Goal: Navigation & Orientation: Find specific page/section

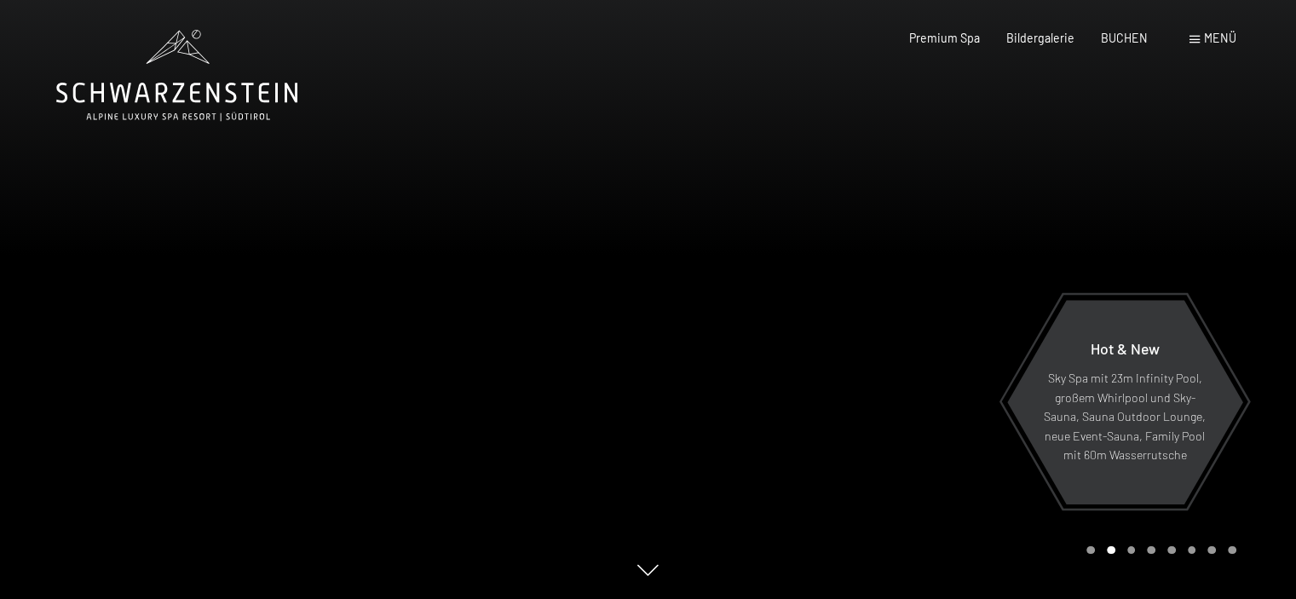
click at [1204, 41] on span "Menü" at bounding box center [1220, 38] width 32 height 14
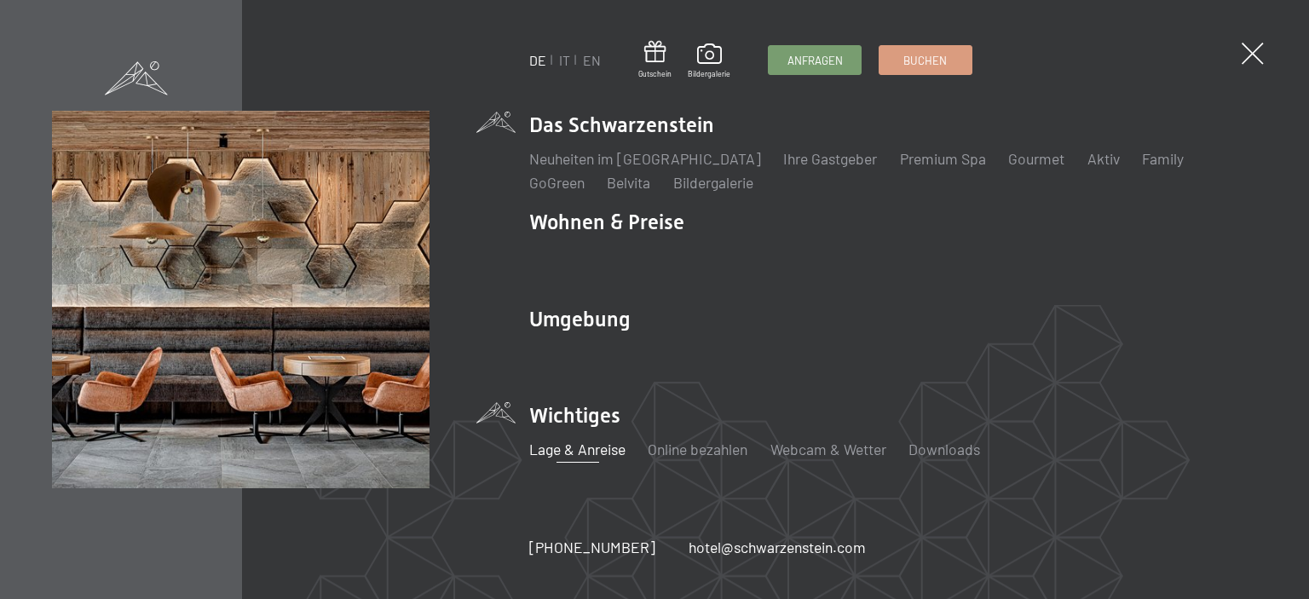
click at [568, 446] on link "Lage & Anreise" at bounding box center [577, 449] width 96 height 19
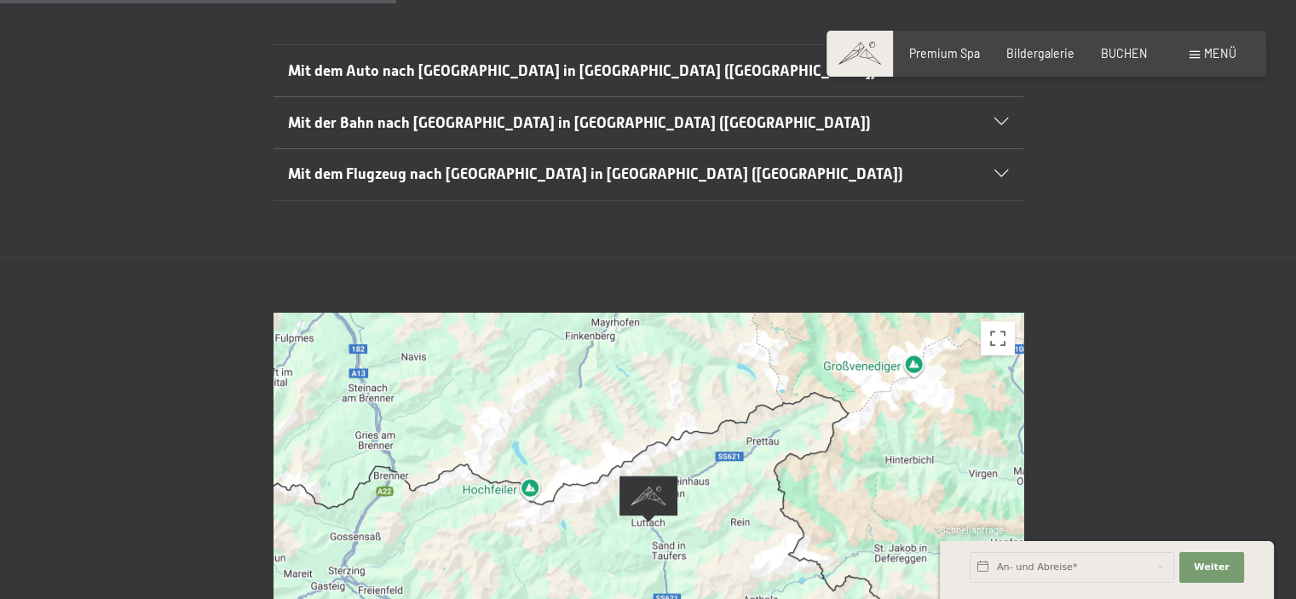
scroll to position [426, 0]
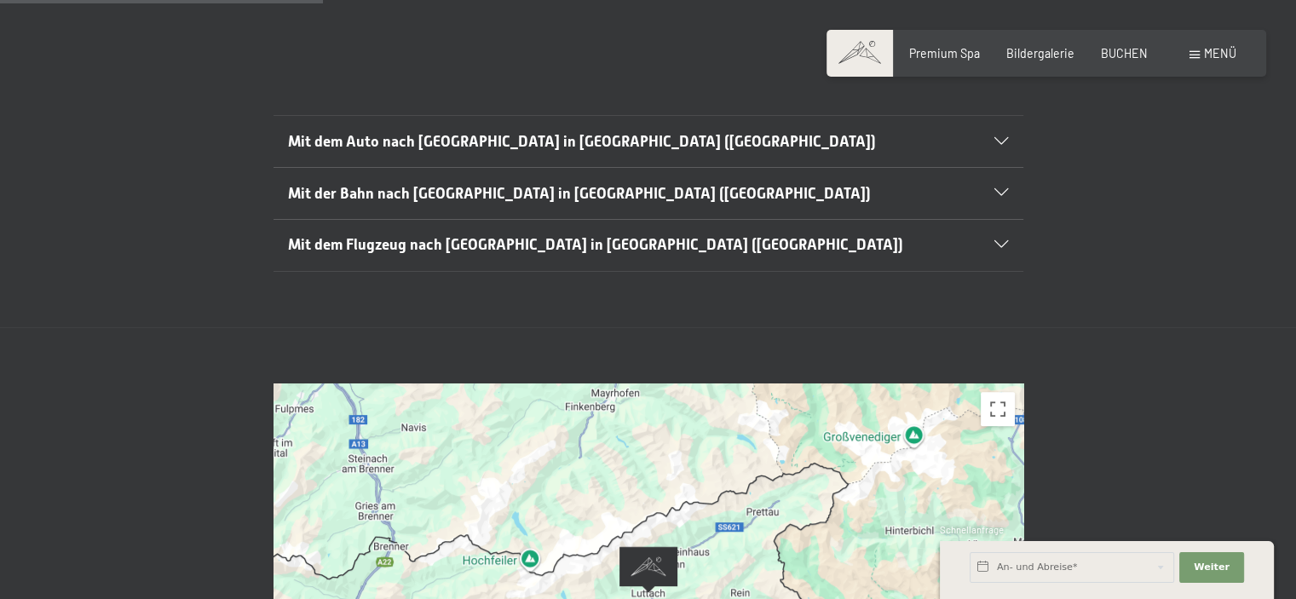
click at [409, 133] on span "Mit dem Auto nach Luttach in Südtirol (Italien)" at bounding box center [582, 141] width 588 height 17
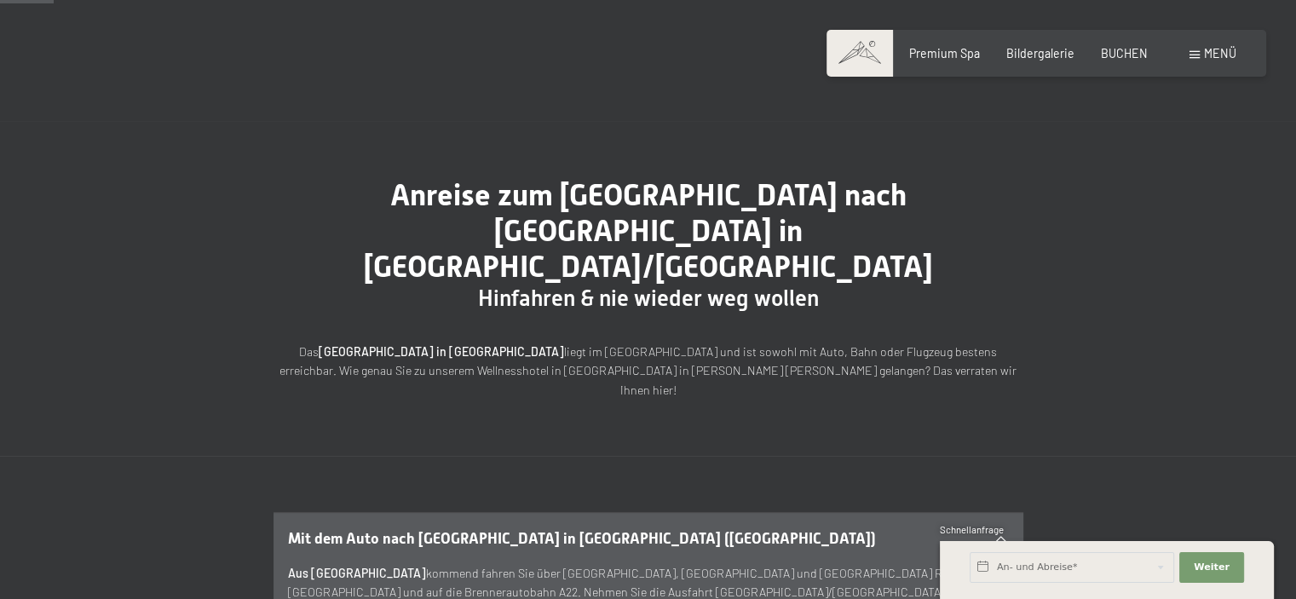
scroll to position [0, 0]
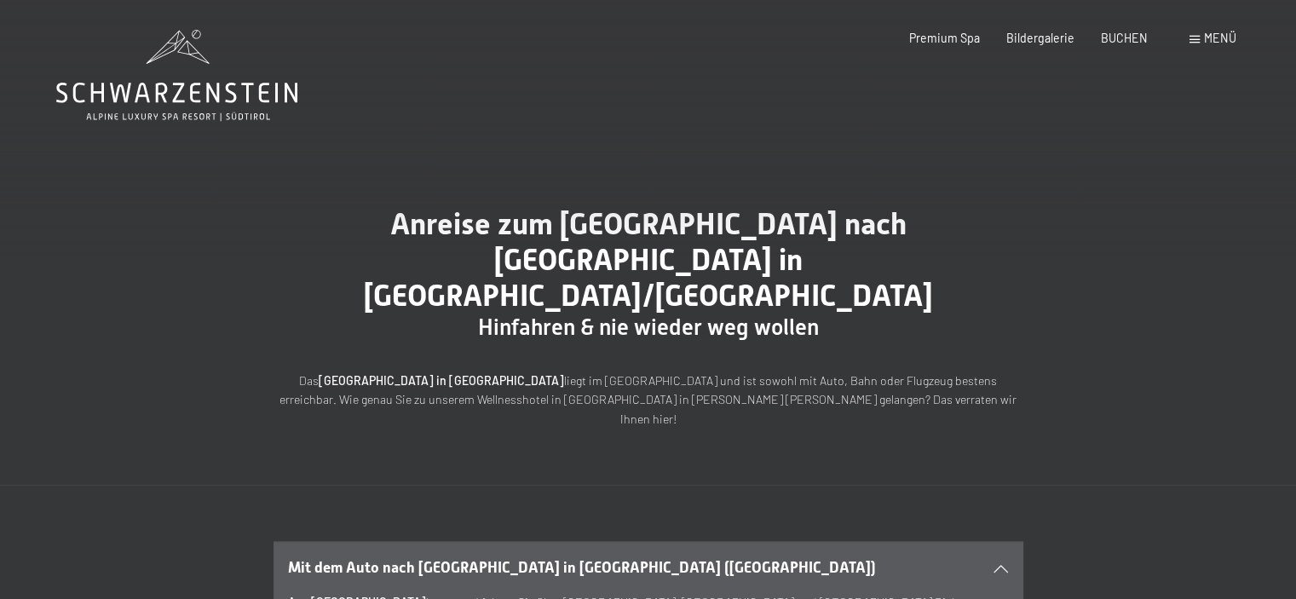
click at [214, 85] on icon at bounding box center [176, 75] width 241 height 91
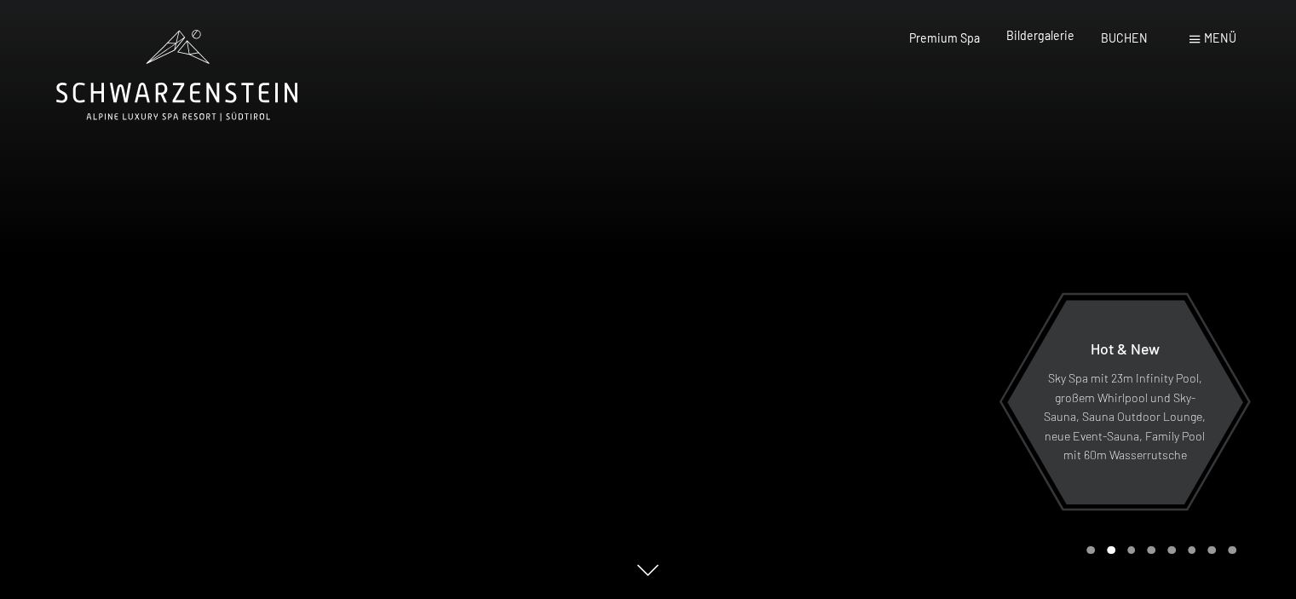
click at [1039, 32] on span "Bildergalerie" at bounding box center [1040, 35] width 68 height 14
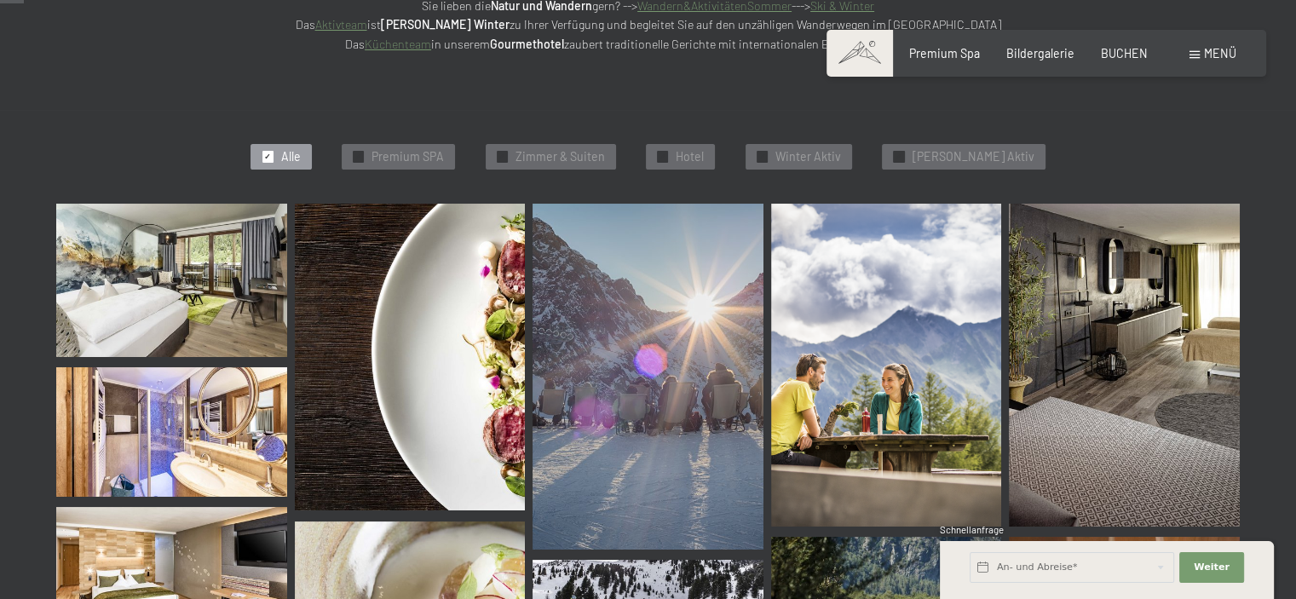
scroll to position [426, 0]
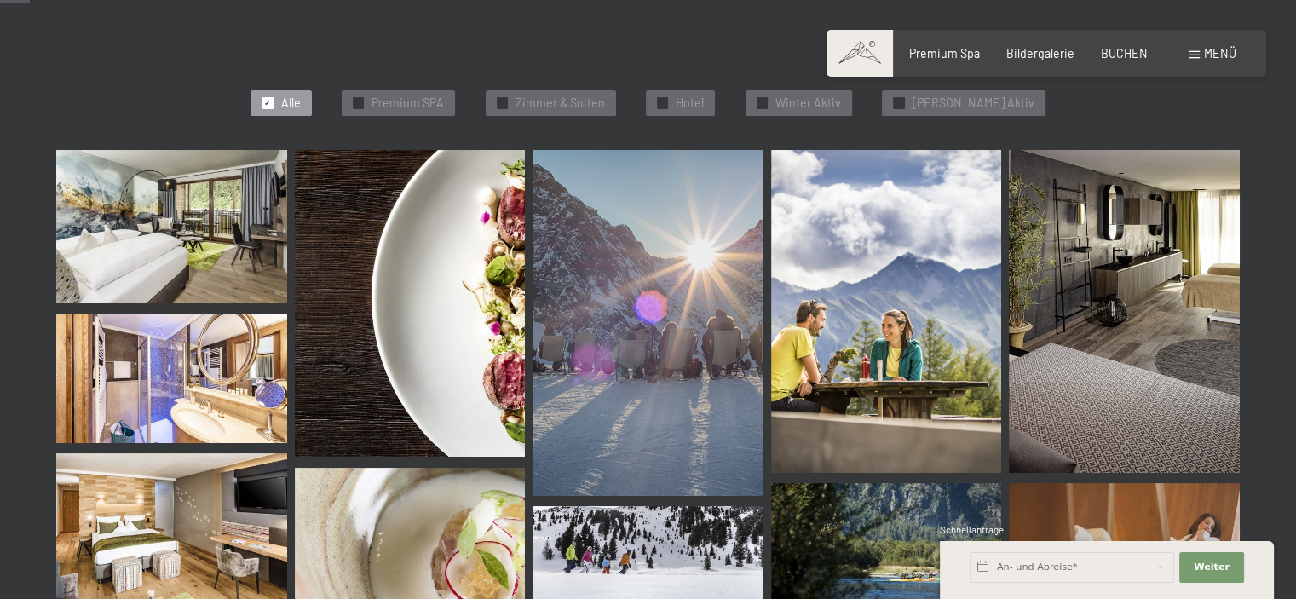
click at [1113, 278] on img at bounding box center [1124, 311] width 231 height 323
